Goal: Task Accomplishment & Management: Manage account settings

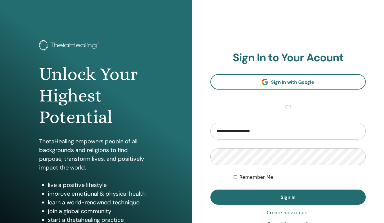
type input "**********"
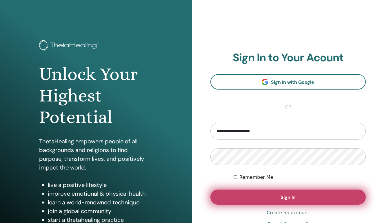
click at [288, 197] on span "Sign In" at bounding box center [288, 197] width 15 height 6
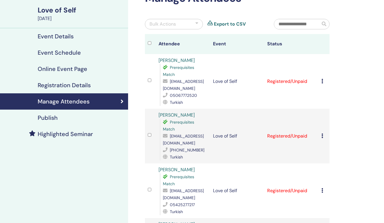
scroll to position [5, 0]
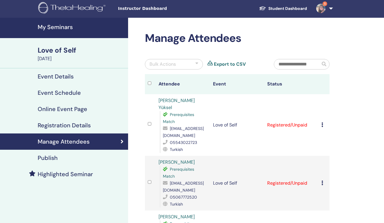
scroll to position [2, 0]
